Goal: Navigation & Orientation: Understand site structure

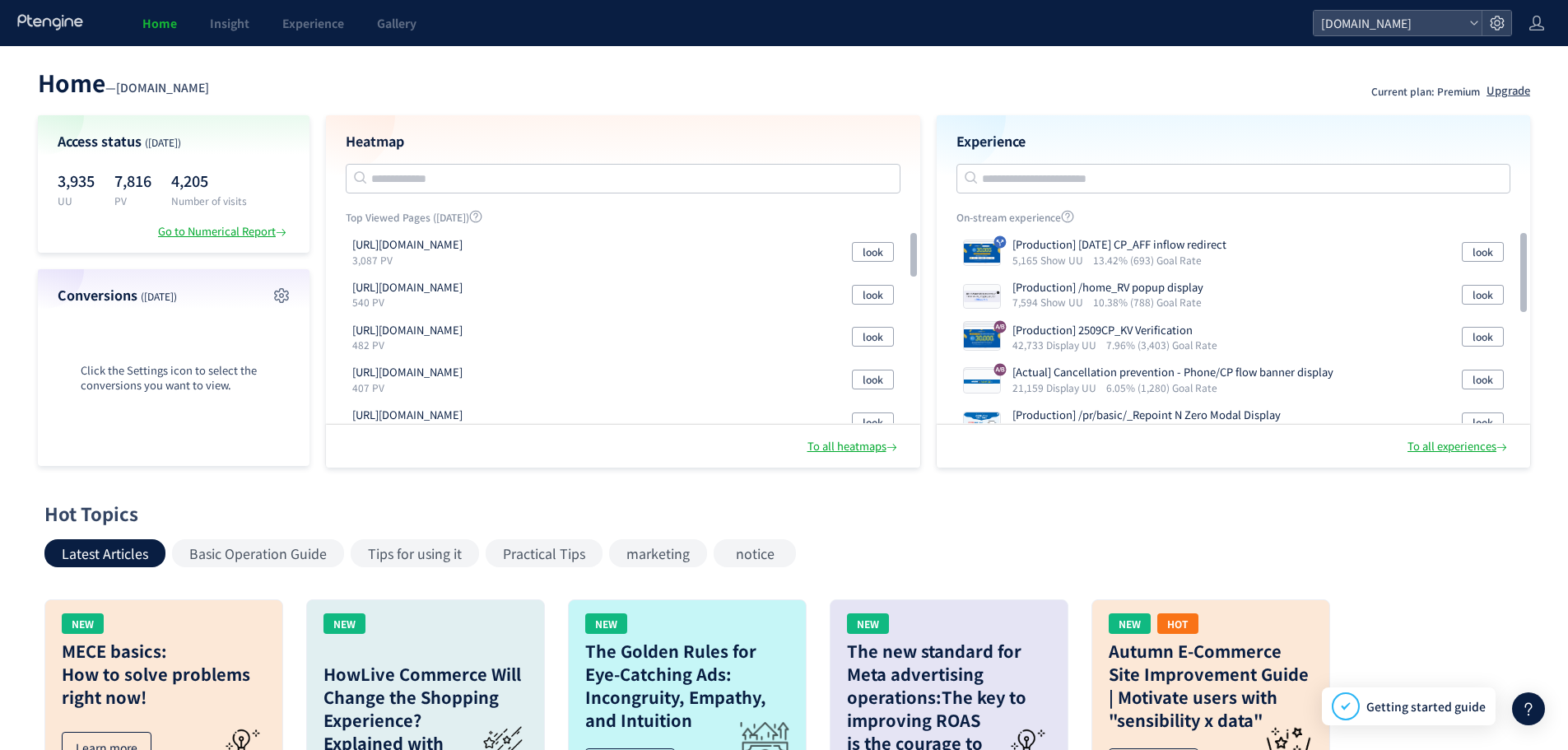
click at [1028, 546] on div "Latest Articles Basic Operation Guide Tips for using it Practical Tips marketin…" at bounding box center [780, 553] width 1471 height 28
click at [218, 234] on font "Go to Numerical Report" at bounding box center [217, 230] width 118 height 15
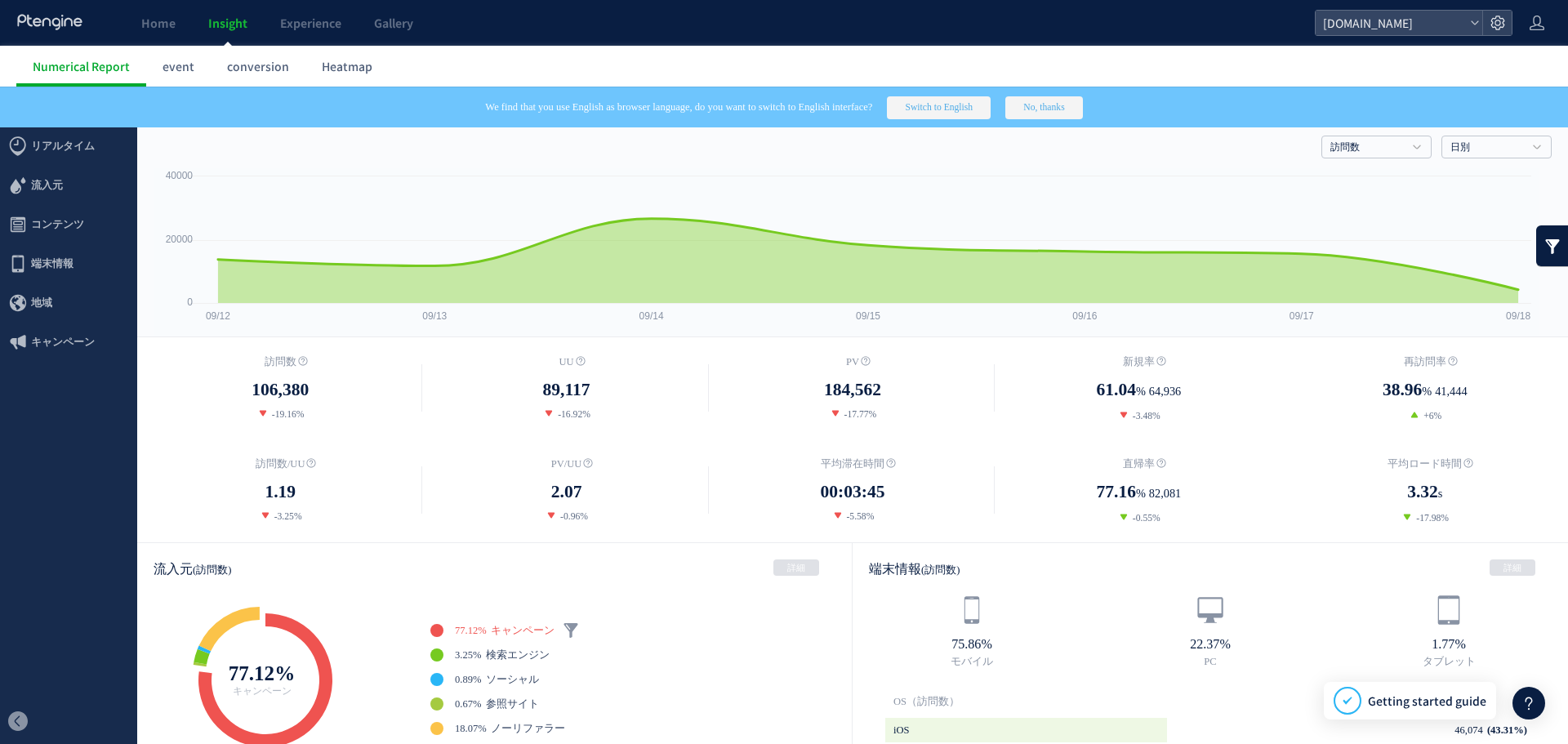
click at [961, 112] on button "Switch to English" at bounding box center [939, 108] width 104 height 23
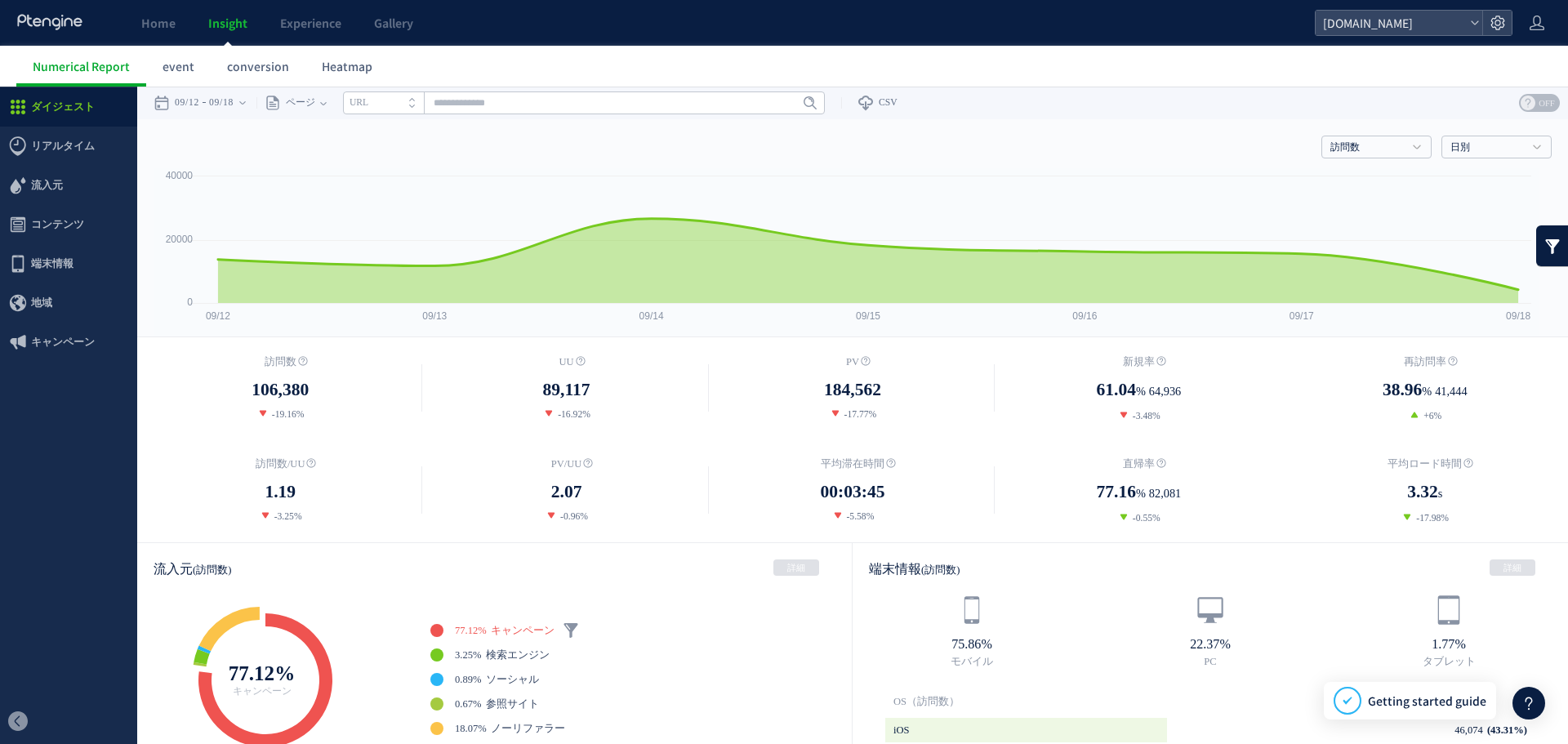
click at [494, 376] on dd "89,117" at bounding box center [566, 390] width 286 height 27
click at [272, 357] on span "訪問数" at bounding box center [280, 361] width 32 height 12
click at [384, 400] on dd "106,380" at bounding box center [280, 390] width 286 height 27
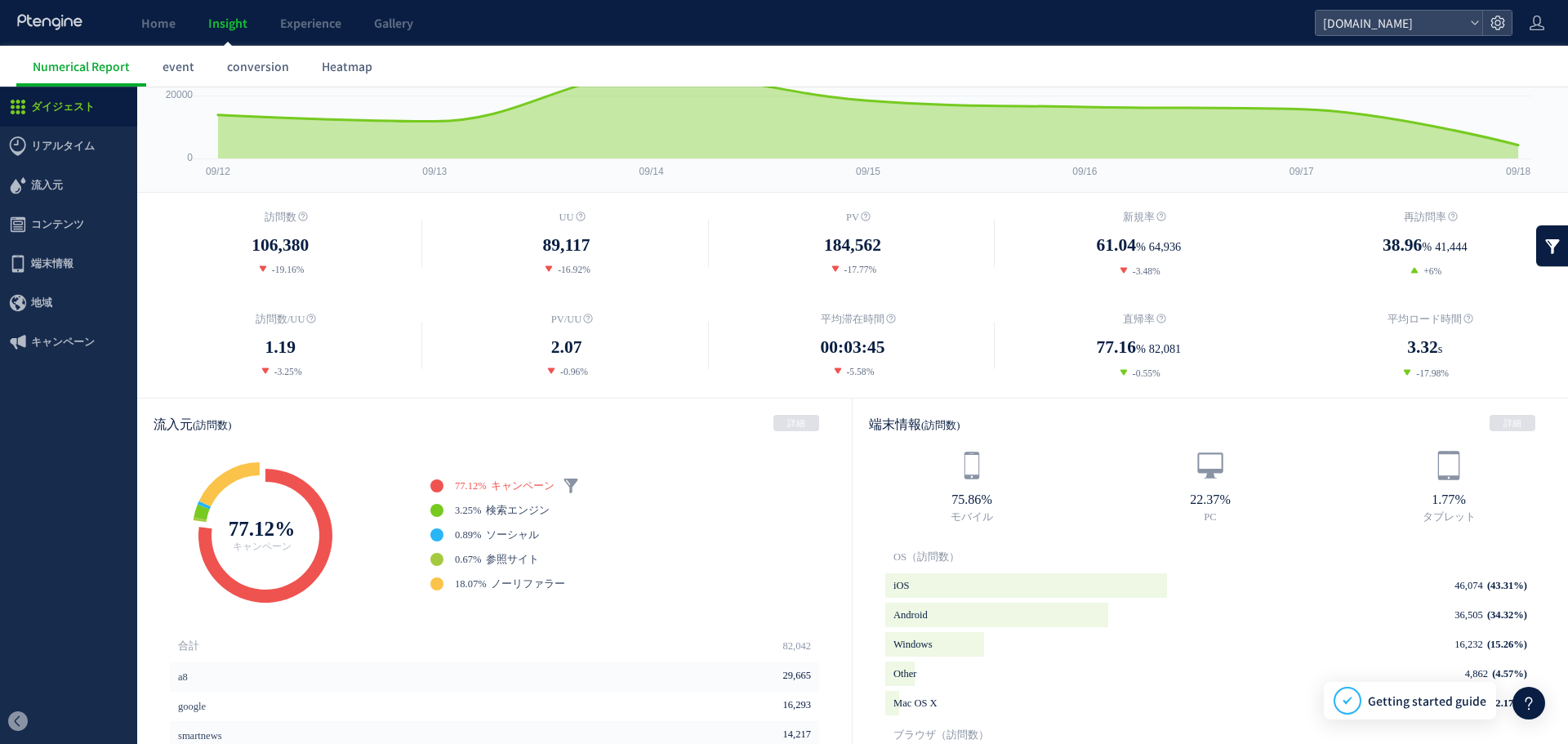
scroll to position [327, 0]
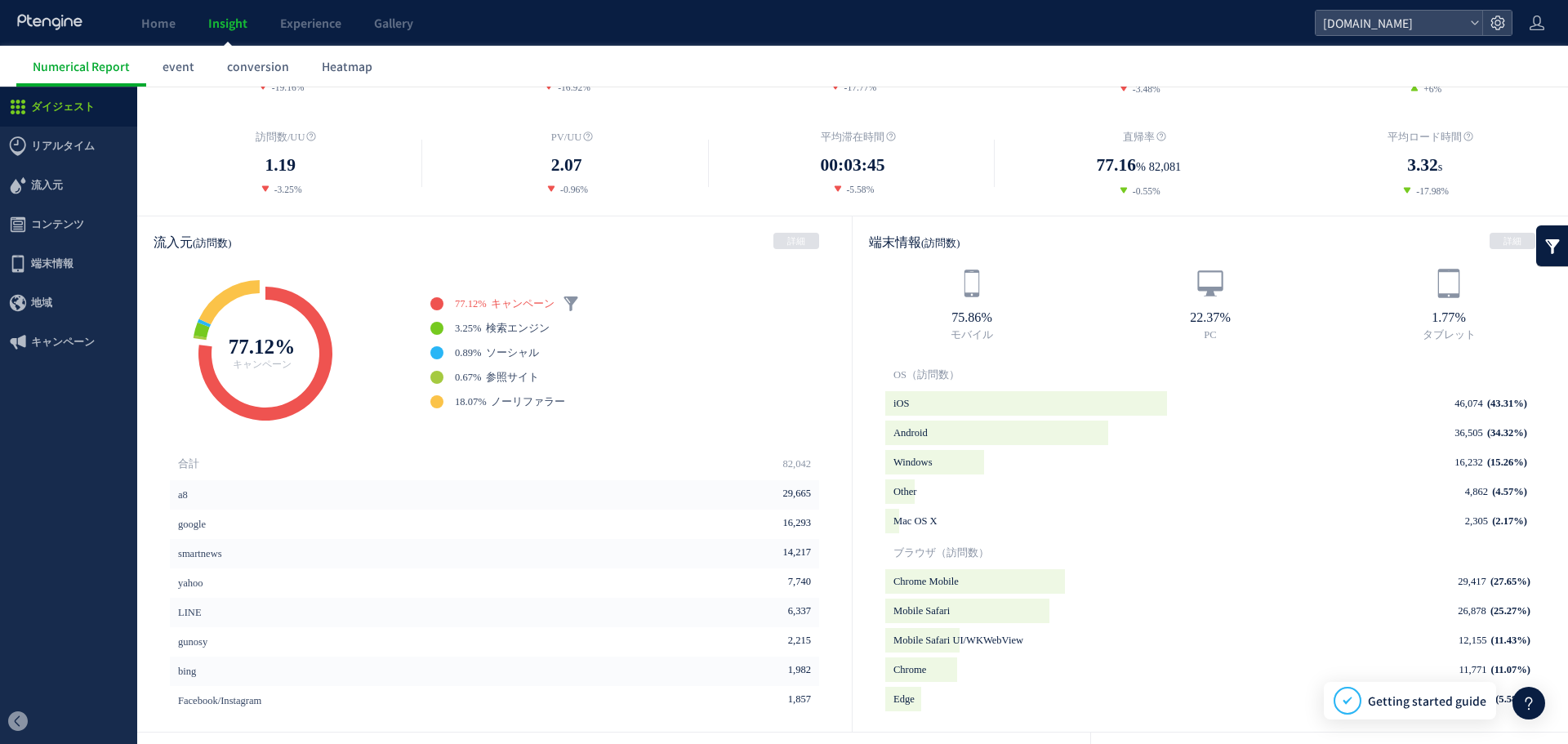
drag, startPoint x: 228, startPoint y: 231, endPoint x: 154, endPoint y: 241, distance: 74.7
click at [154, 241] on div "流入元 (訪問数) 詳細" at bounding box center [494, 242] width 714 height 51
click at [154, 241] on span "流入元 (訪問数)" at bounding box center [192, 242] width 77 height 14
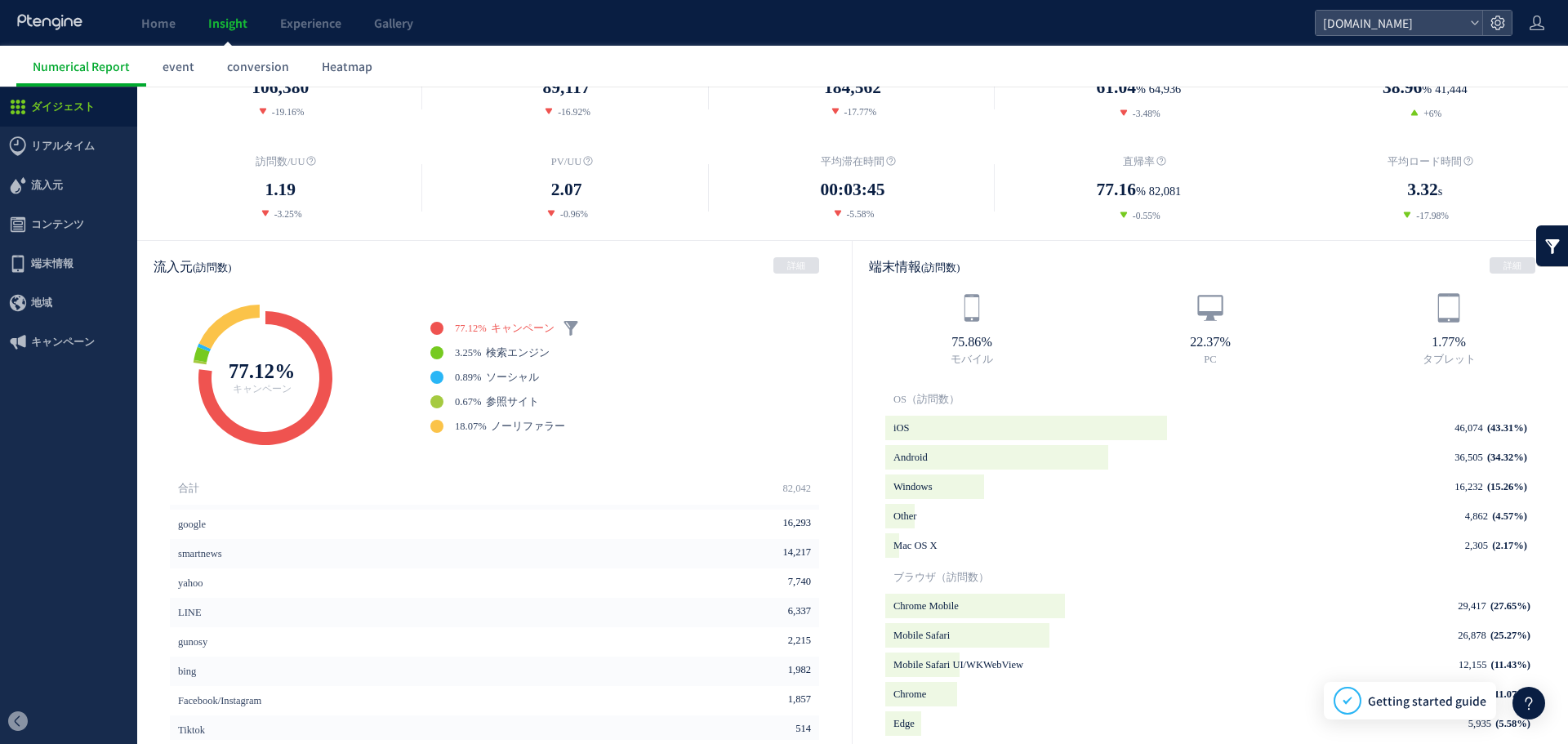
scroll to position [0, 0]
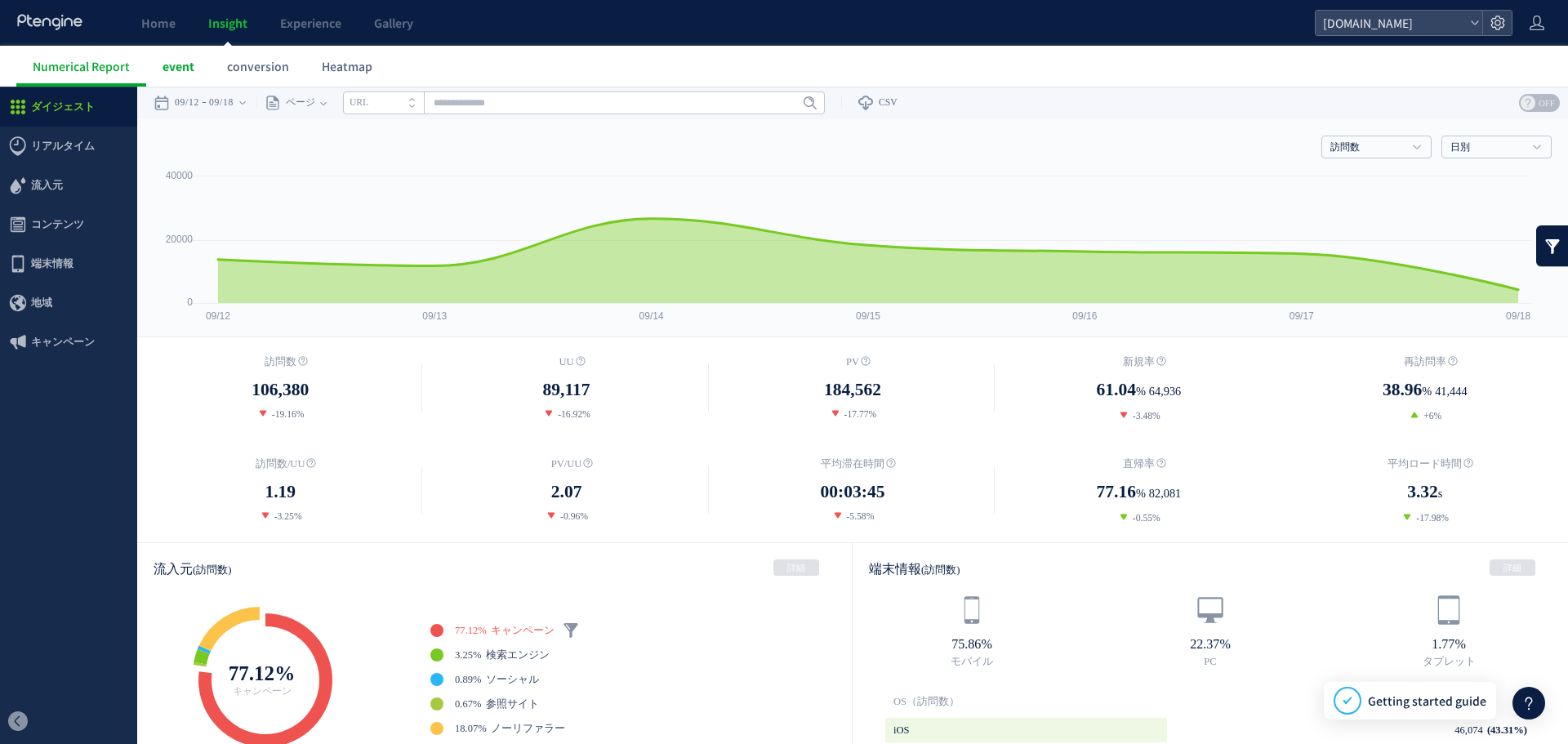
click at [192, 59] on font "event" at bounding box center [178, 66] width 32 height 16
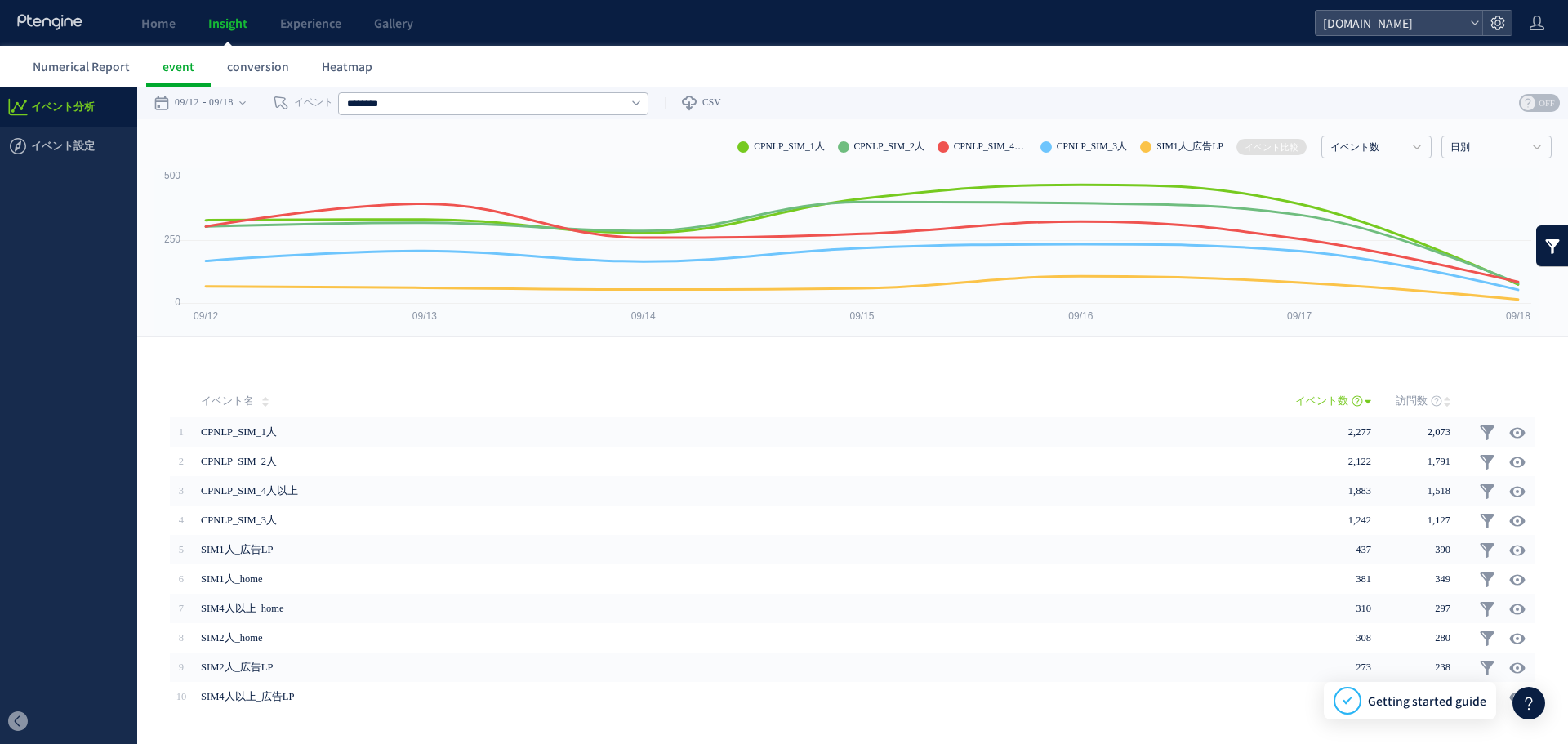
drag, startPoint x: 288, startPoint y: 400, endPoint x: 229, endPoint y: 377, distance: 63.3
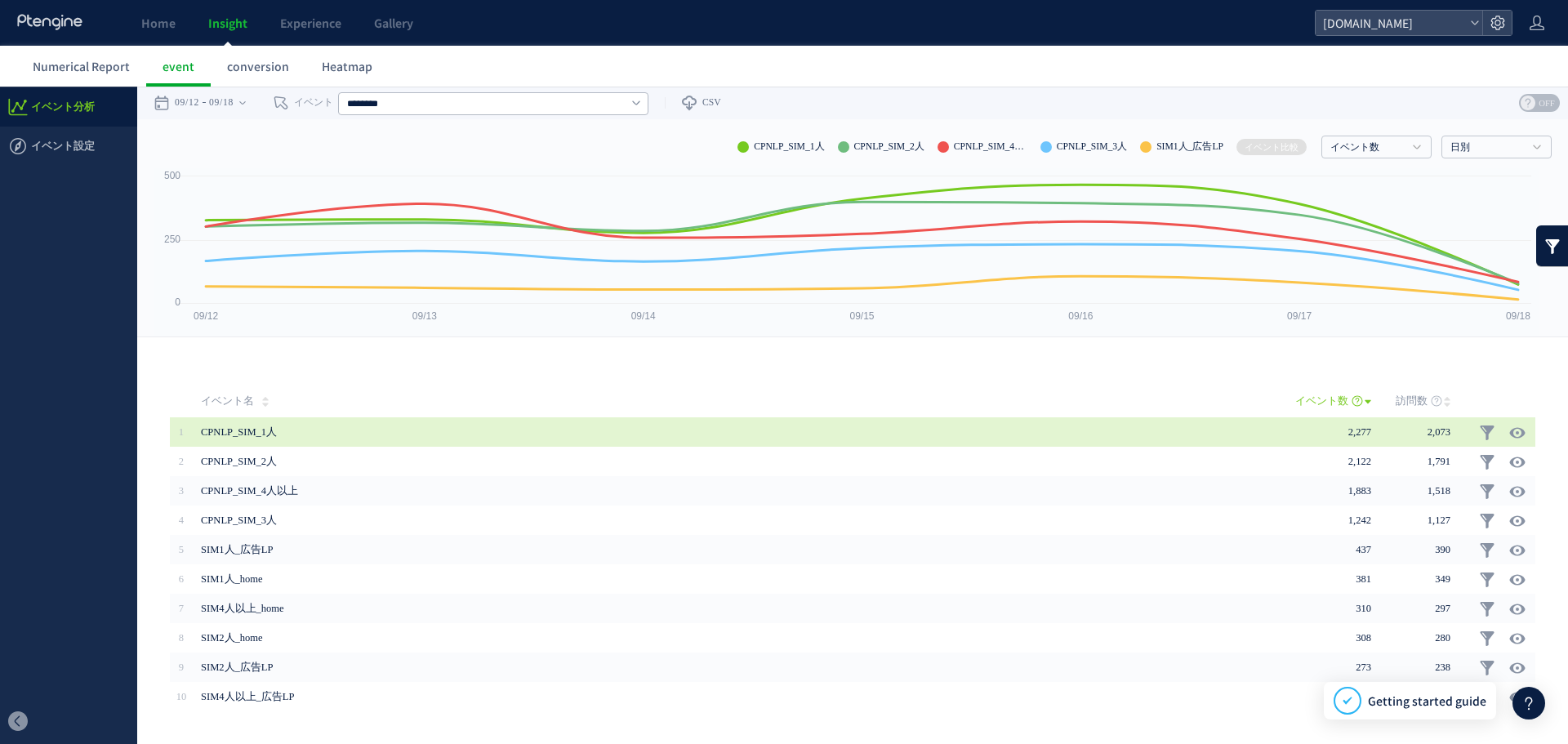
click at [276, 427] on span "CPNLP_SIM_1人" at bounding box center [682, 431] width 964 height 29
click at [215, 434] on span "CPNLP_SIM_1人" at bounding box center [682, 431] width 964 height 29
click at [216, 433] on span "CPNLP_SIM_1人" at bounding box center [682, 431] width 964 height 29
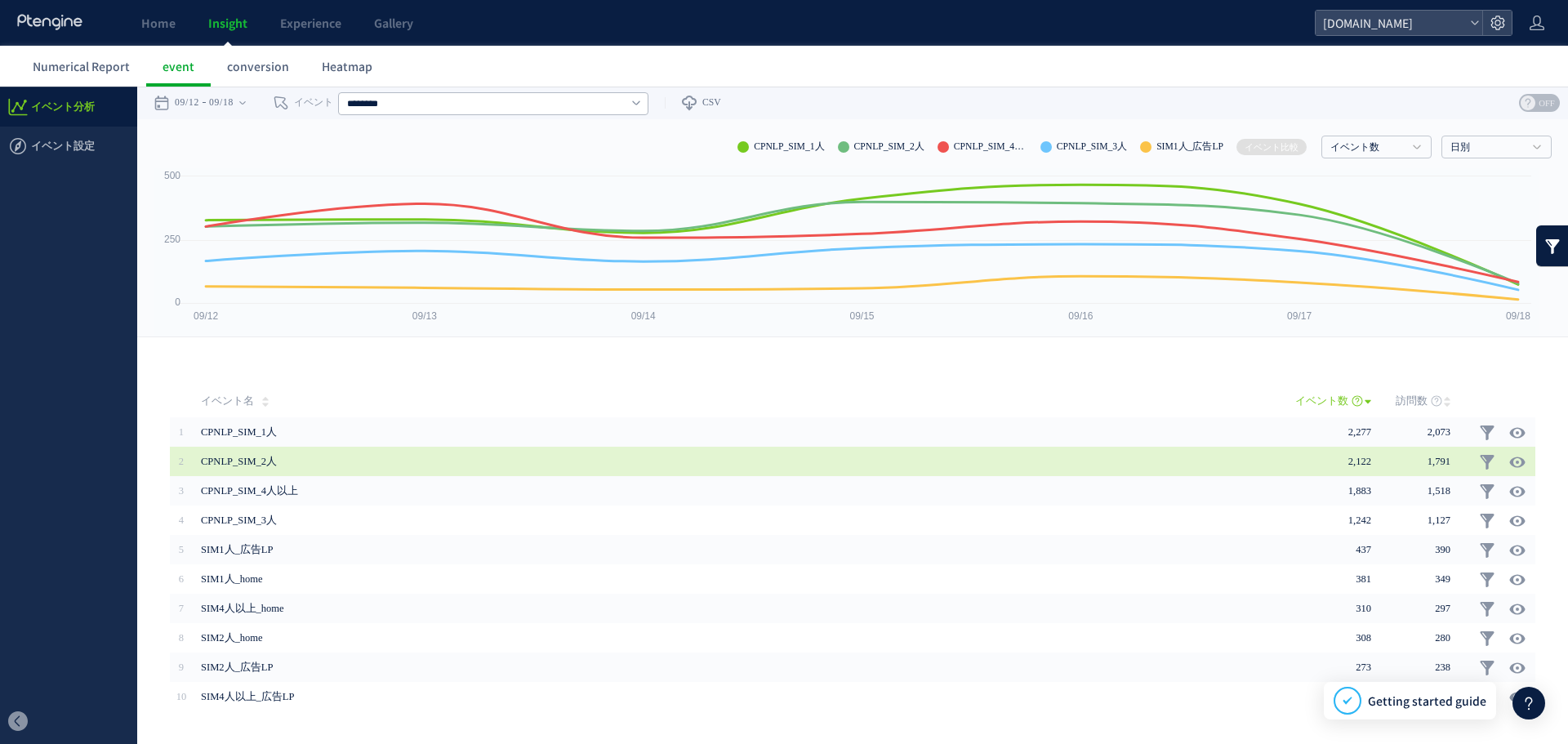
click at [254, 453] on span "CPNLP_SIM_2人" at bounding box center [682, 461] width 964 height 29
click at [272, 466] on span "CPNLP_SIM_2人" at bounding box center [682, 461] width 964 height 29
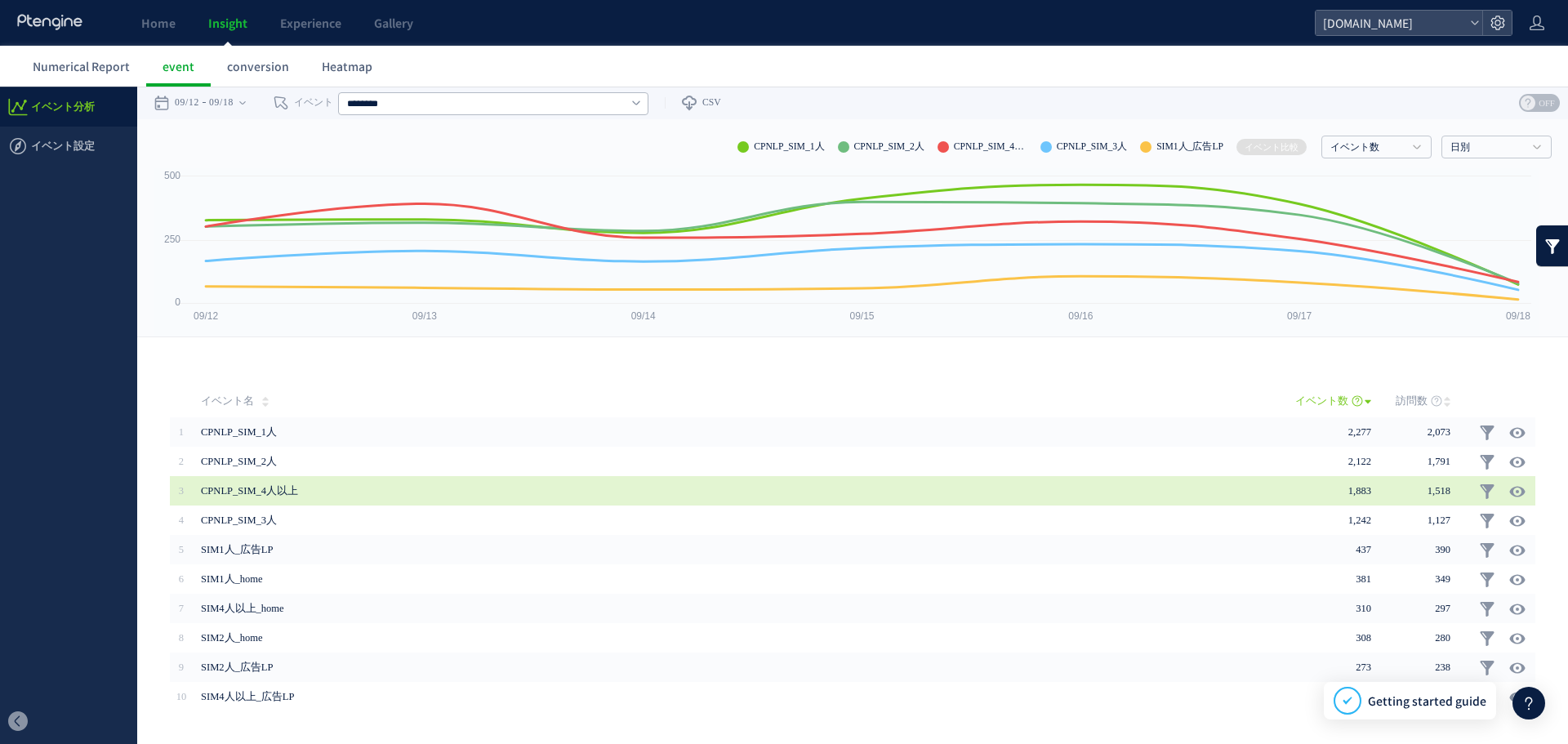
click at [294, 492] on span "CPNLP_SIM_4人以上" at bounding box center [682, 491] width 964 height 29
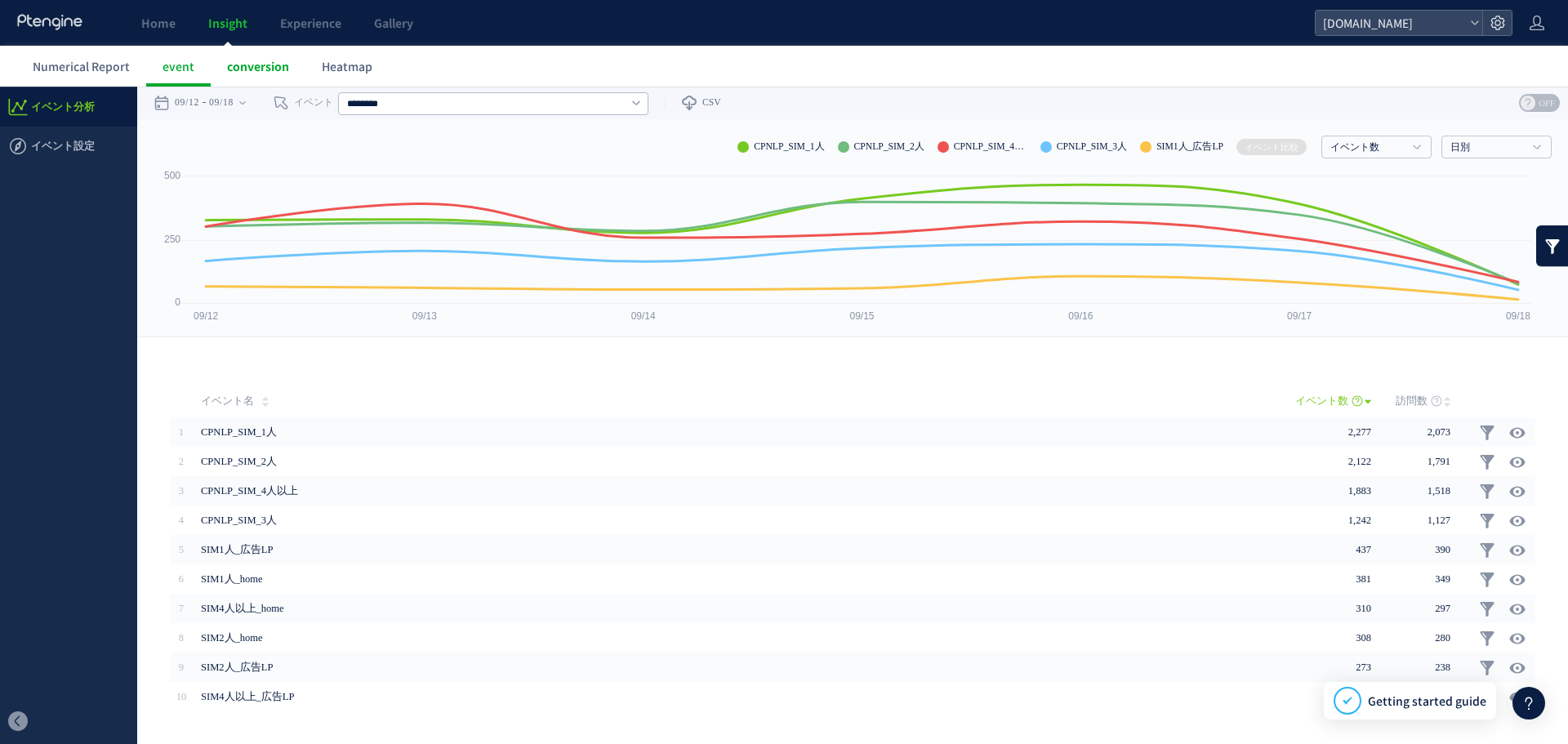
click at [244, 77] on link "conversion" at bounding box center [257, 67] width 95 height 41
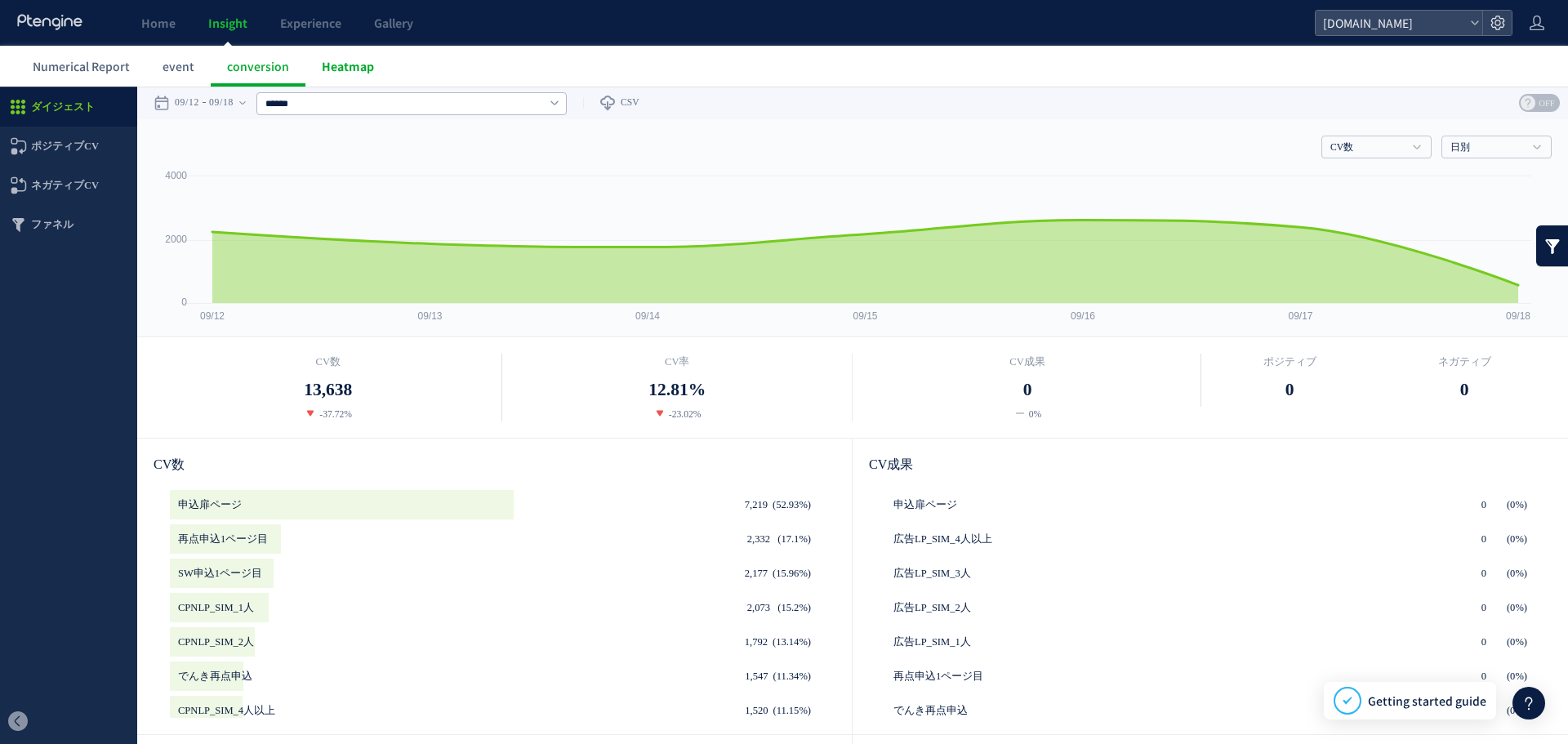
click at [351, 69] on font "Heatmap" at bounding box center [348, 66] width 52 height 16
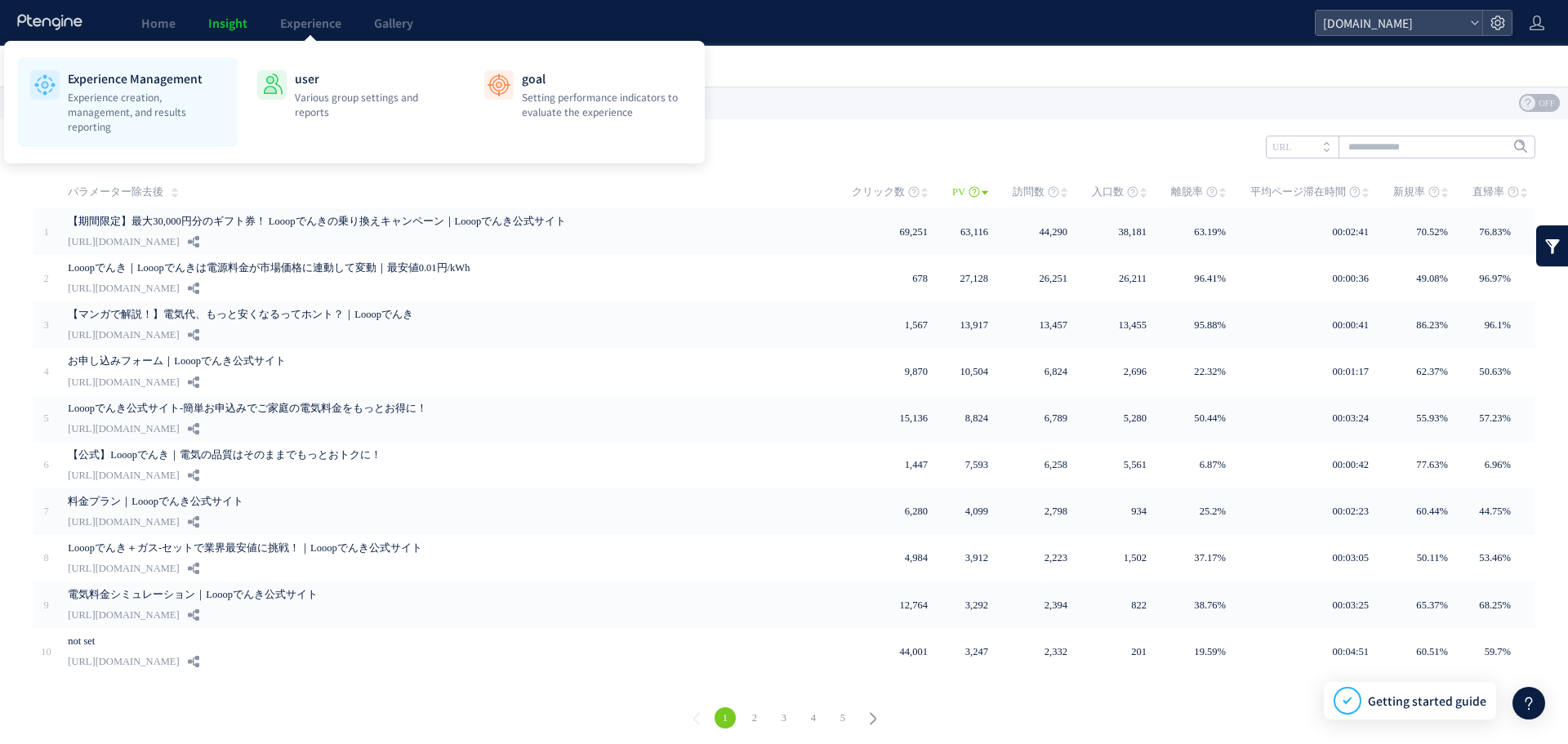
click at [143, 126] on p "Experience creation, management, and results reporting" at bounding box center [146, 112] width 157 height 44
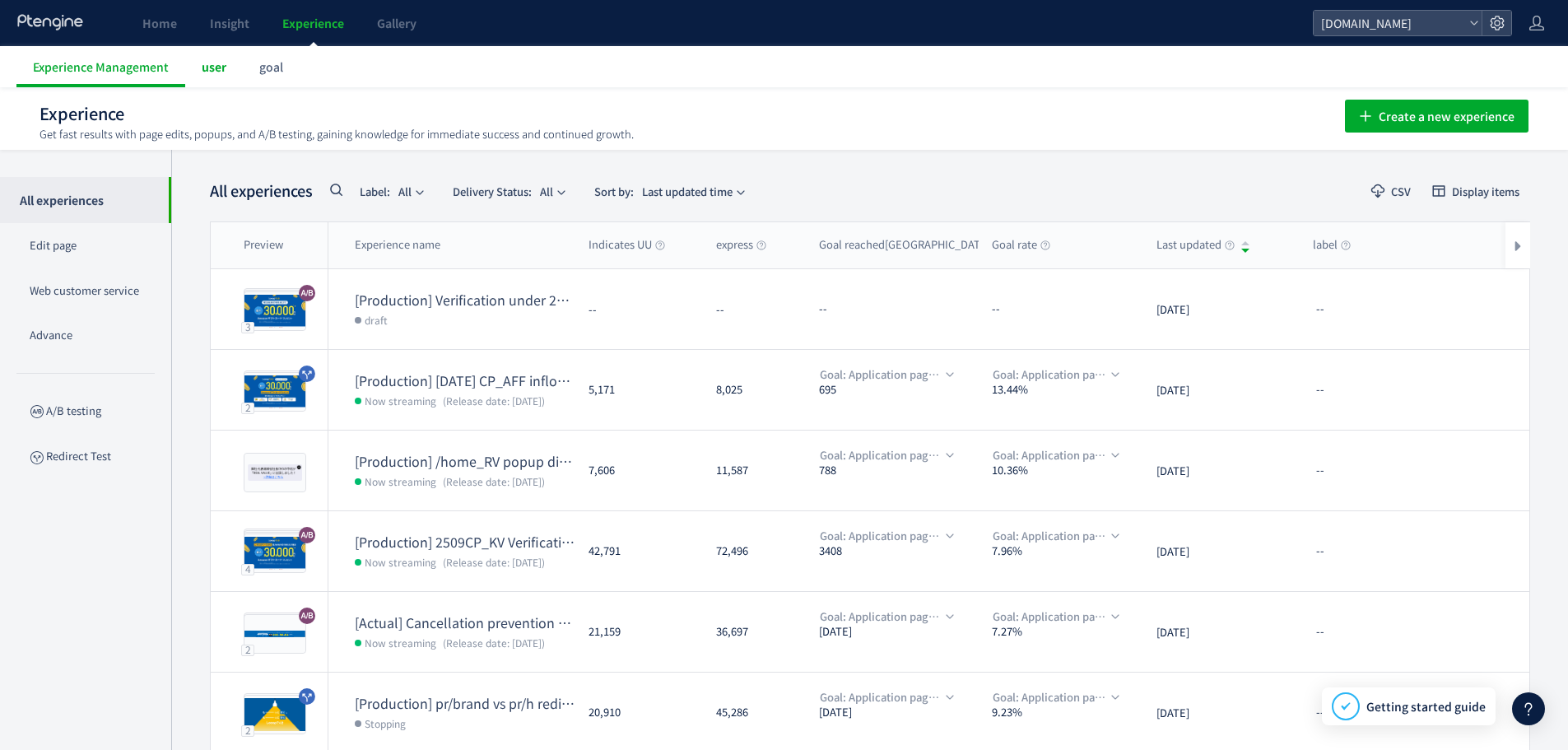
click at [204, 58] on font "user" at bounding box center [215, 66] width 25 height 16
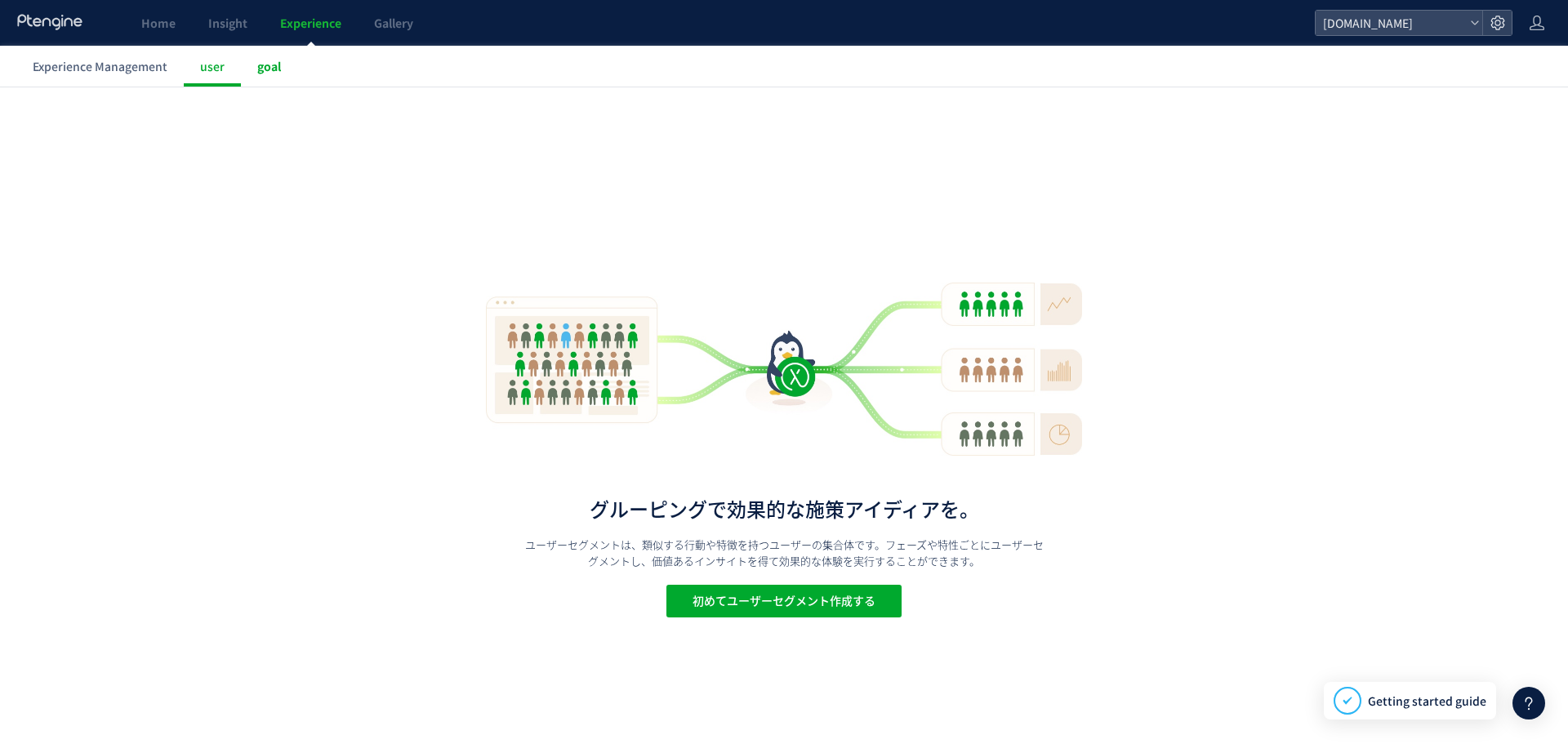
click at [287, 59] on link "goal" at bounding box center [270, 67] width 57 height 41
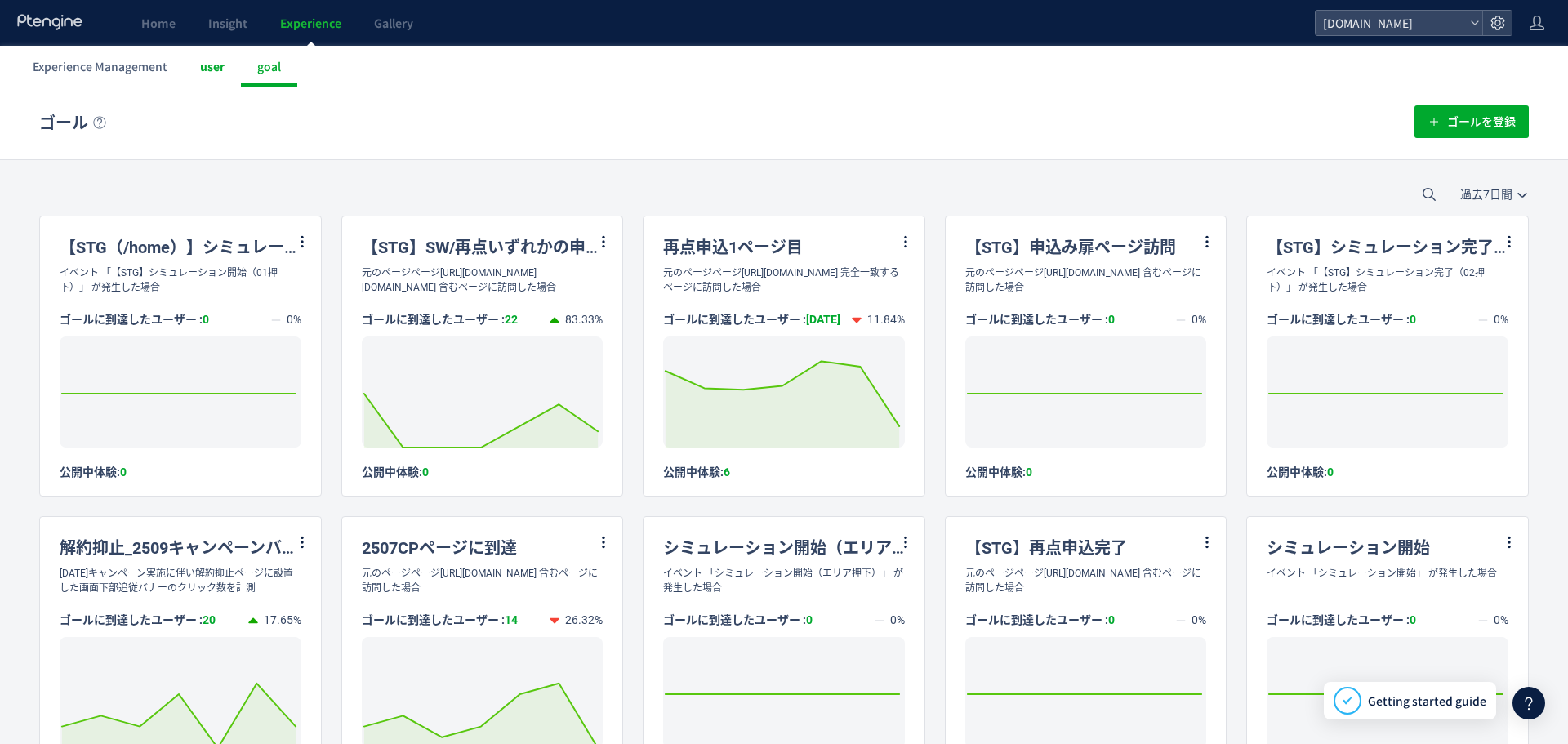
click at [191, 67] on link "user" at bounding box center [212, 67] width 57 height 41
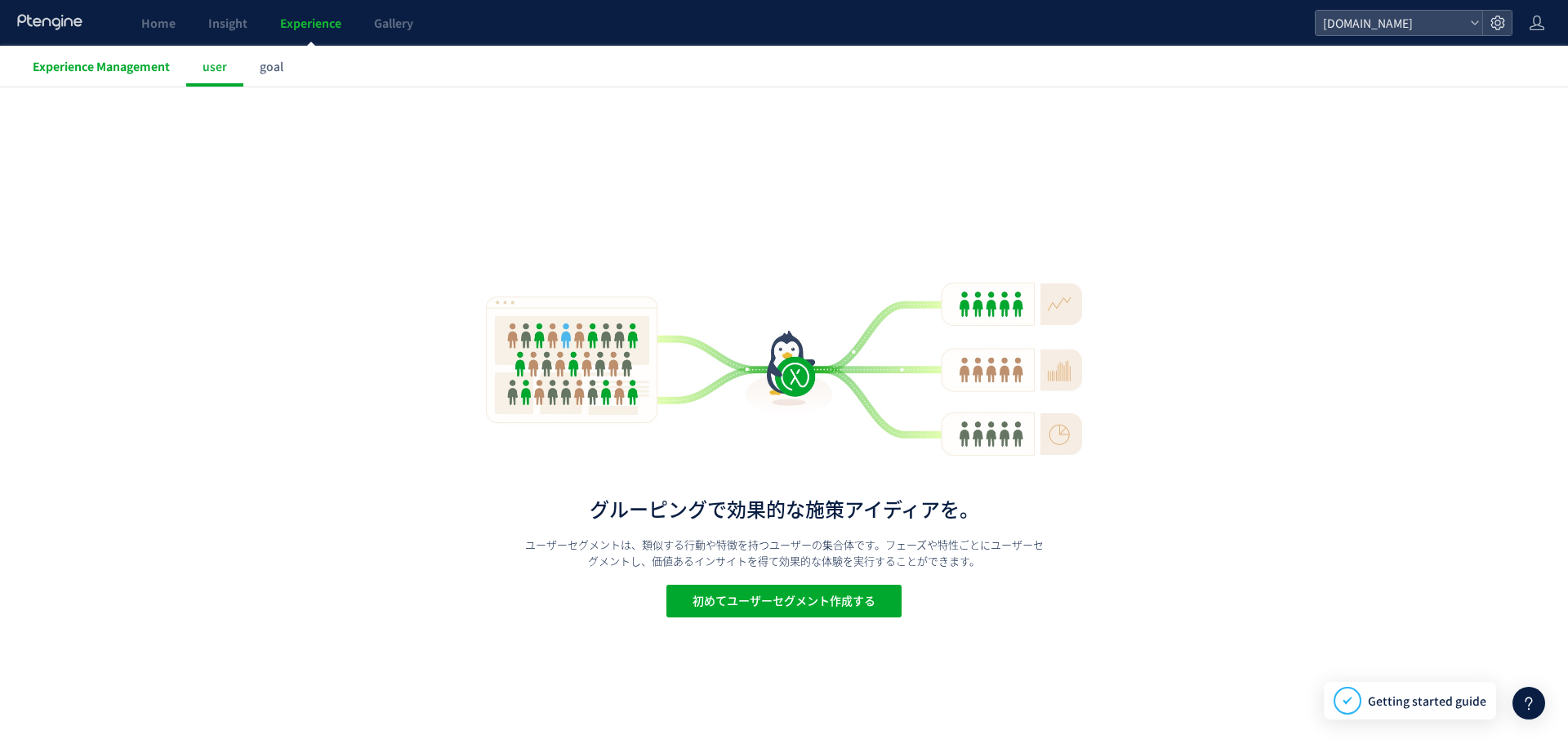
click at [57, 78] on link "Experience Management" at bounding box center [100, 67] width 169 height 41
